Goal: Task Accomplishment & Management: Complete application form

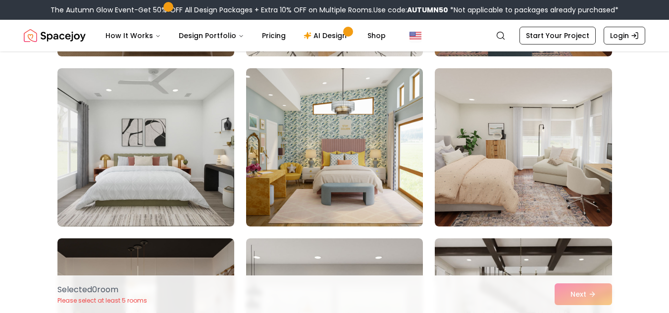
scroll to position [749, 0]
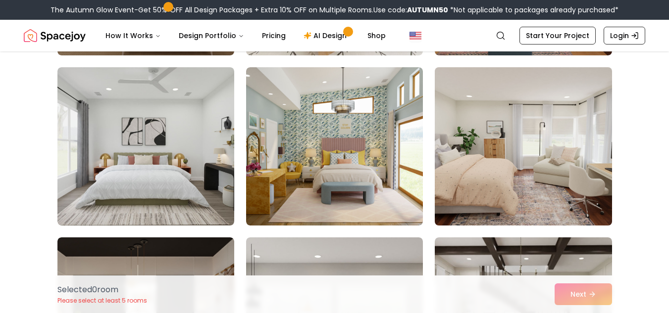
click at [522, 139] on img at bounding box center [523, 146] width 186 height 166
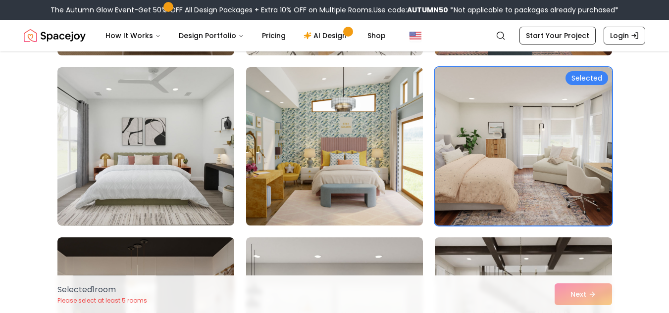
click at [282, 154] on img at bounding box center [335, 146] width 186 height 166
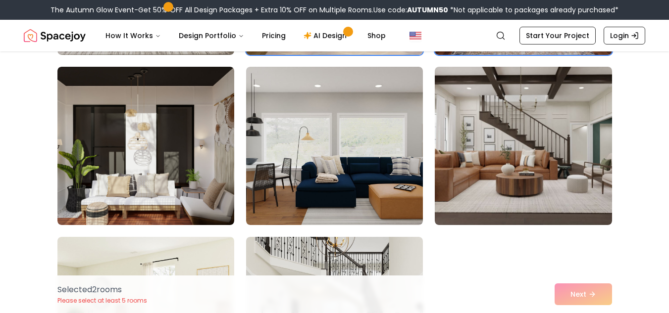
scroll to position [920, 0]
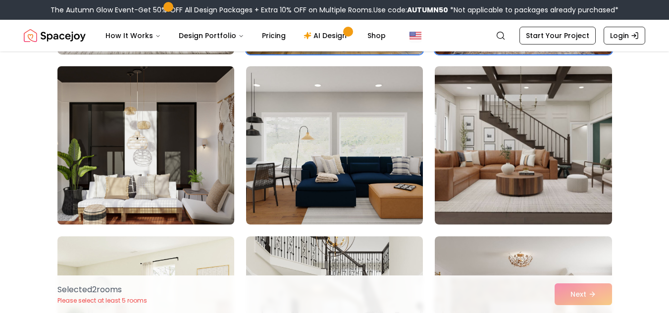
click at [150, 159] on img at bounding box center [146, 145] width 186 height 166
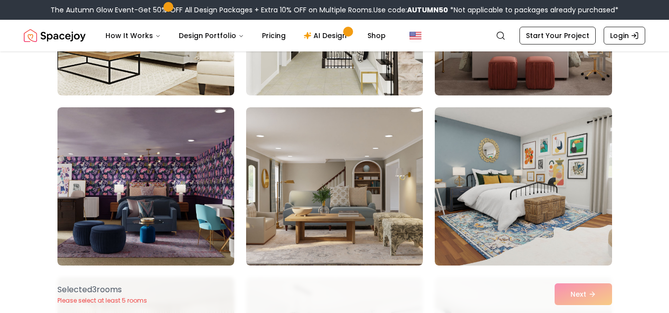
scroll to position [1220, 0]
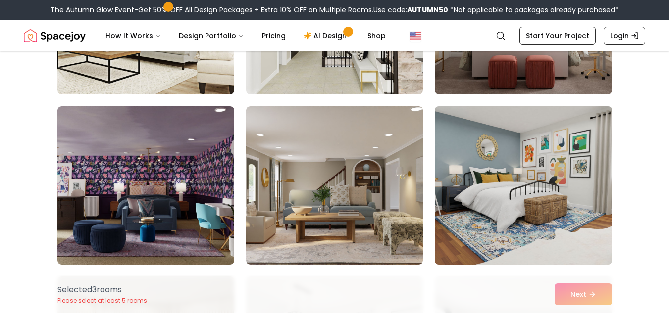
click at [487, 149] on img at bounding box center [523, 185] width 186 height 166
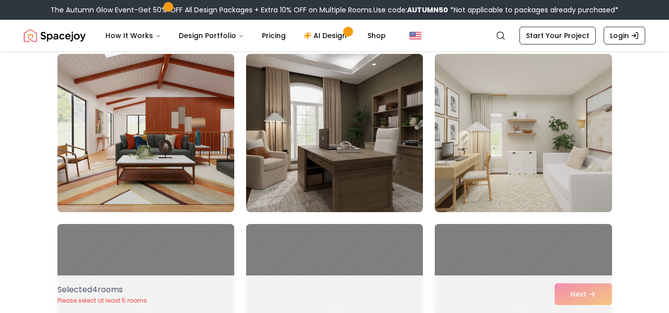
scroll to position [1614, 0]
click at [324, 177] on img at bounding box center [334, 132] width 177 height 158
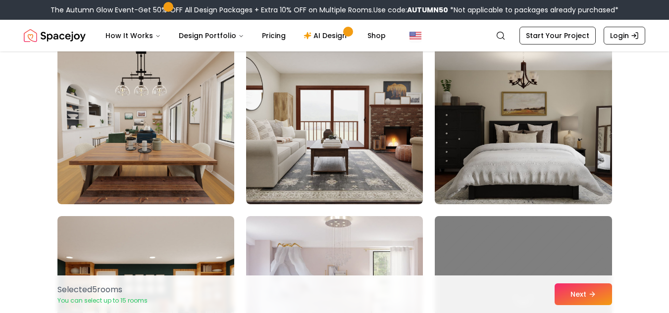
scroll to position [2303, 0]
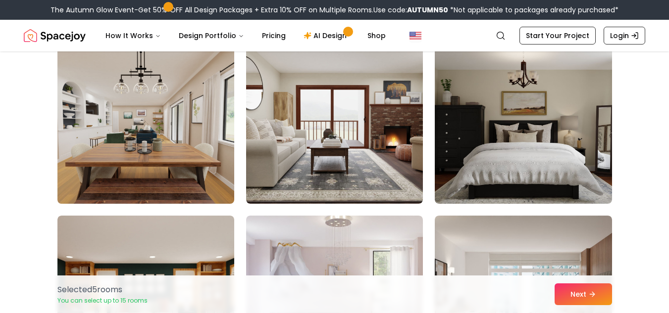
click at [125, 142] on img at bounding box center [146, 125] width 186 height 166
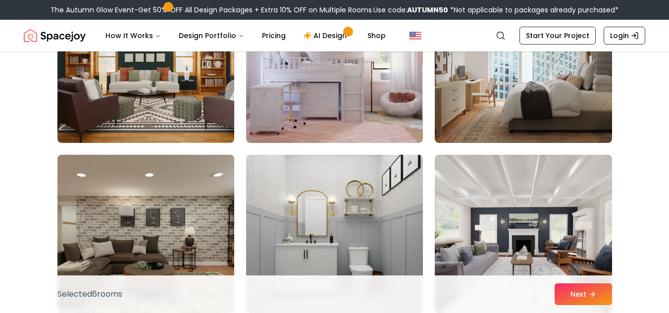
scroll to position [2586, 0]
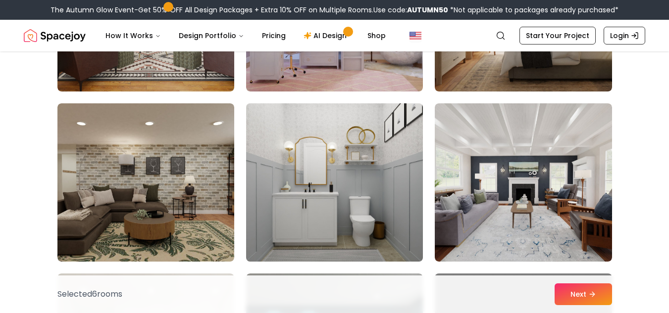
click at [328, 156] on img at bounding box center [335, 183] width 186 height 166
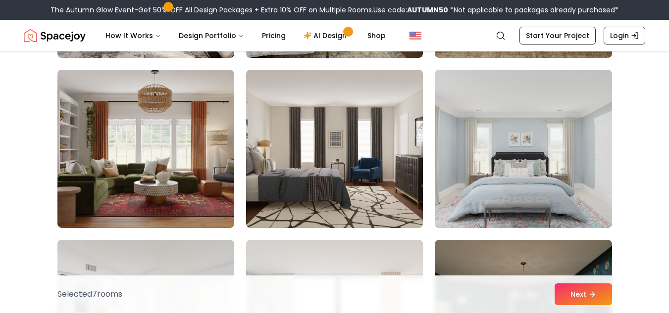
scroll to position [3144, 0]
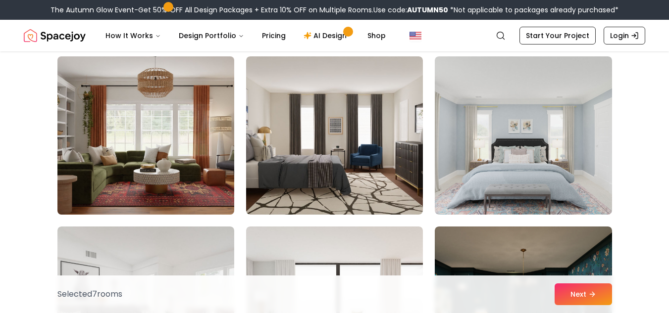
click at [190, 147] on img at bounding box center [146, 135] width 186 height 166
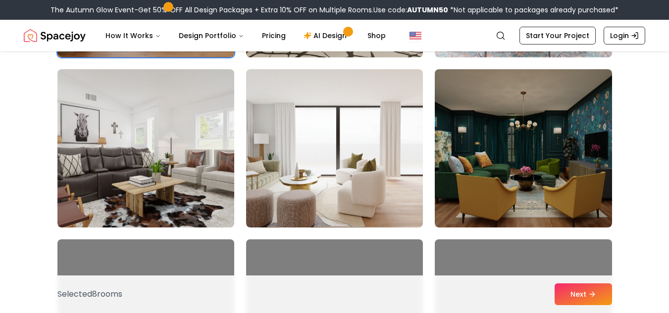
scroll to position [3301, 0]
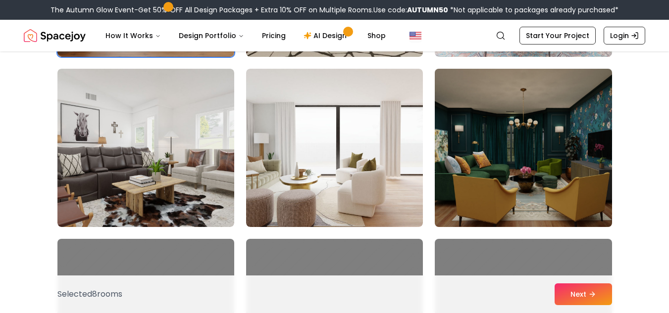
click at [497, 136] on img at bounding box center [523, 148] width 186 height 166
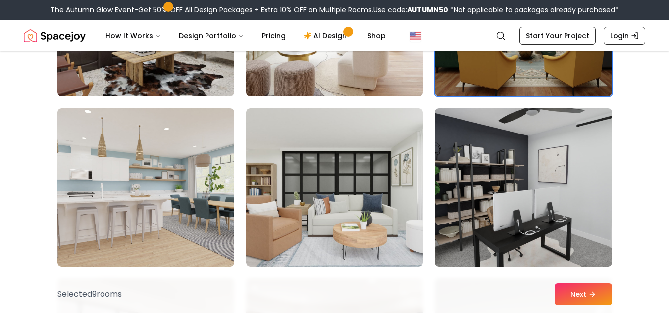
scroll to position [3432, 0]
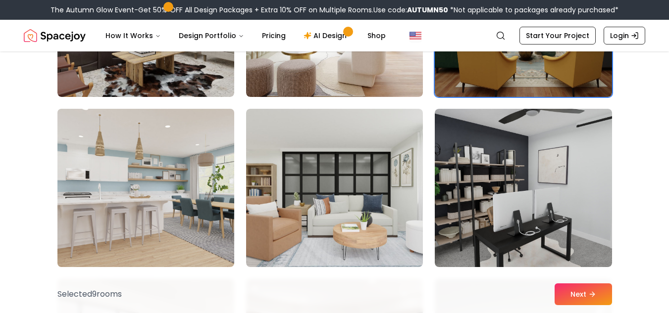
click at [158, 199] on img at bounding box center [146, 188] width 186 height 166
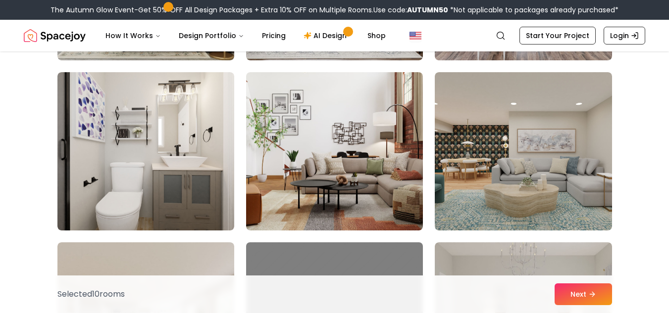
scroll to position [3980, 0]
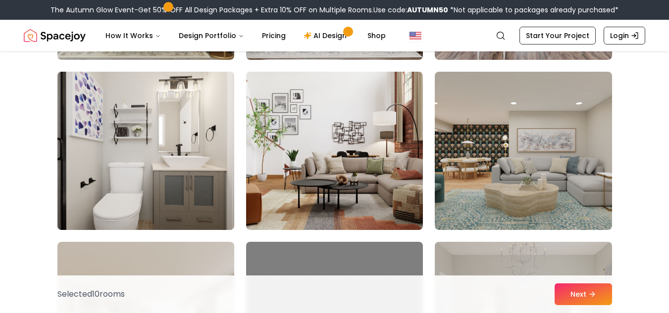
click at [185, 168] on img at bounding box center [146, 151] width 186 height 166
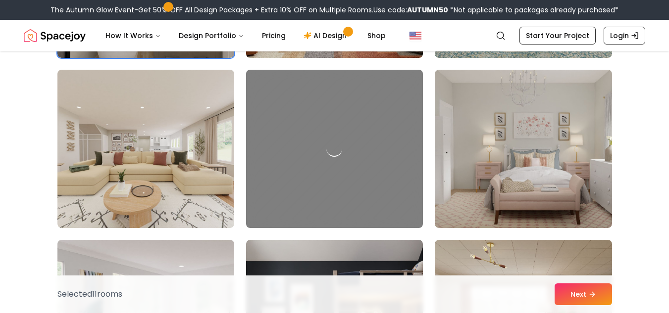
scroll to position [4155, 0]
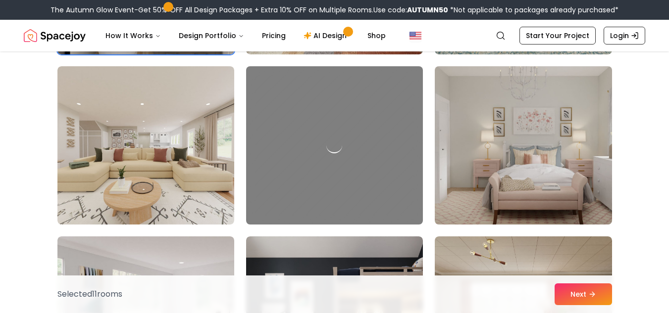
click at [495, 128] on img at bounding box center [523, 145] width 186 height 166
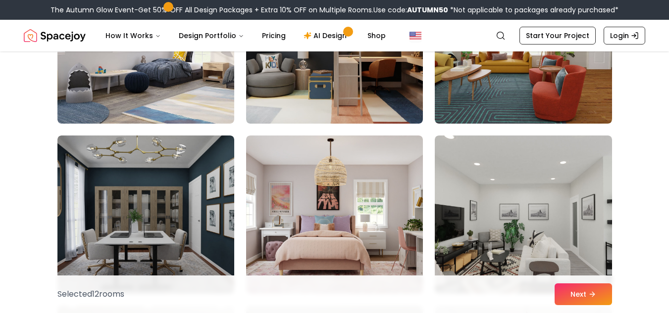
scroll to position [4467, 0]
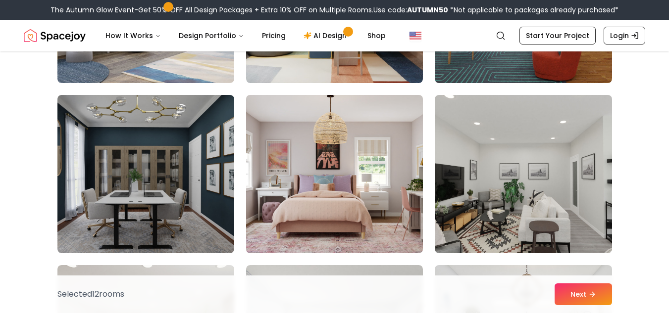
click at [345, 163] on img at bounding box center [335, 174] width 186 height 166
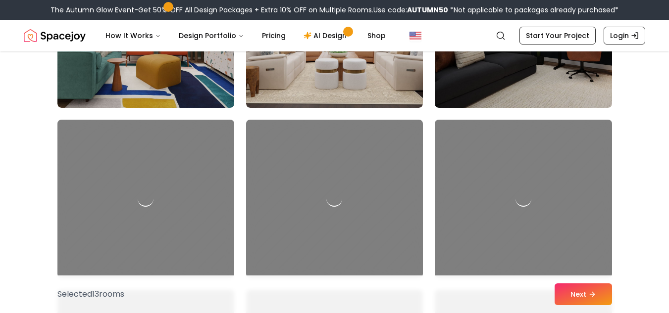
scroll to position [5128, 0]
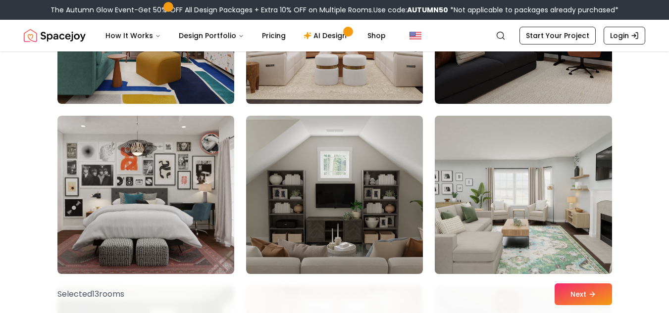
click at [456, 181] on img at bounding box center [523, 195] width 186 height 166
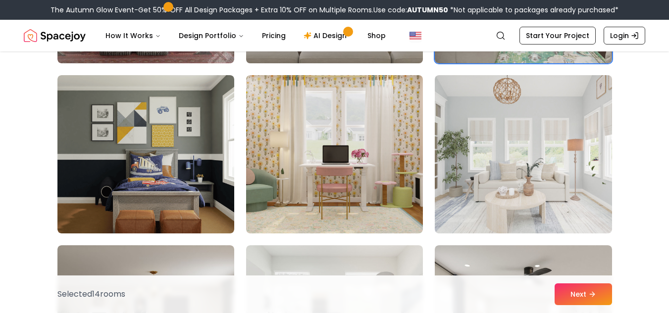
scroll to position [5338, 0]
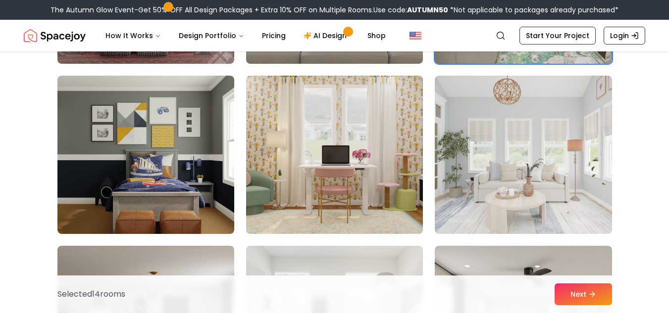
click at [319, 173] on img at bounding box center [335, 155] width 186 height 166
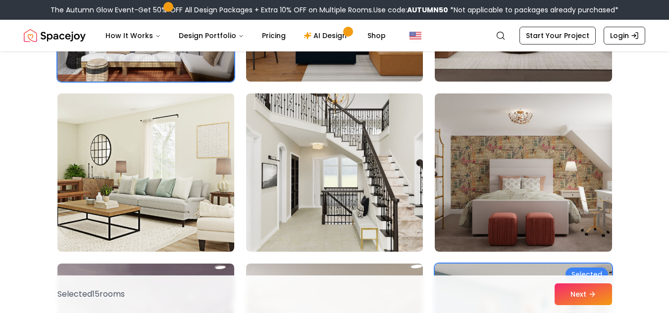
scroll to position [1038, 0]
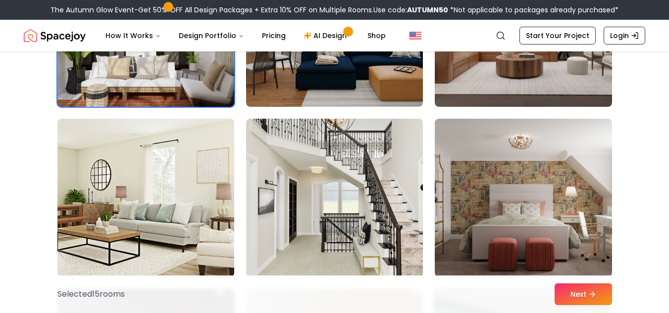
click at [377, 255] on img at bounding box center [335, 198] width 186 height 166
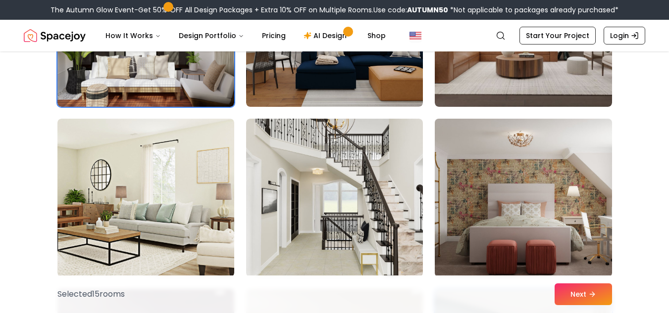
click at [461, 234] on img at bounding box center [523, 198] width 186 height 166
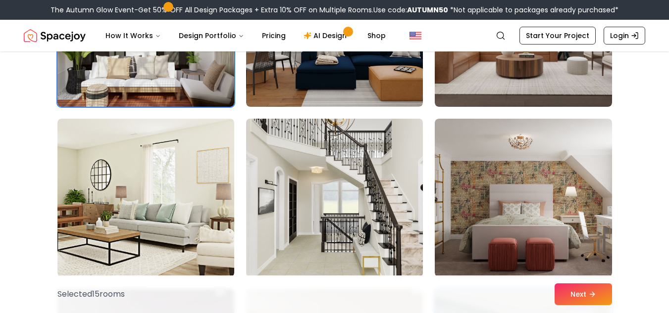
click at [344, 172] on img at bounding box center [335, 198] width 186 height 166
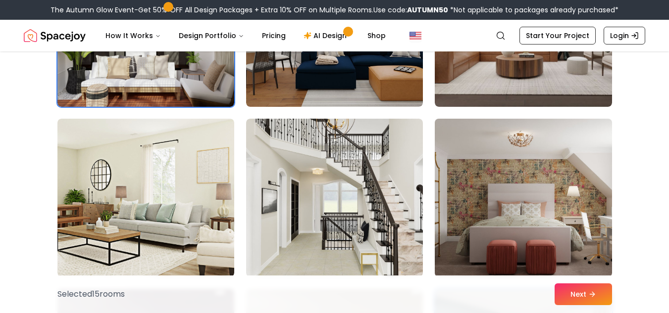
click at [467, 208] on img at bounding box center [523, 198] width 186 height 166
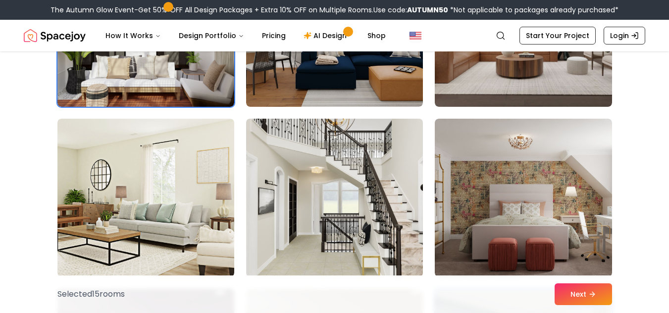
click at [384, 198] on img at bounding box center [335, 198] width 186 height 166
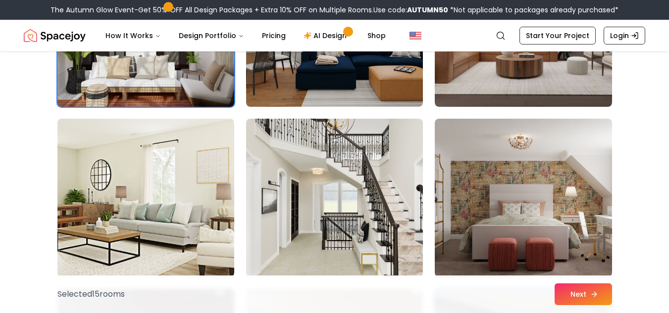
click at [578, 288] on button "Next" at bounding box center [582, 295] width 57 height 22
